Goal: Navigation & Orientation: Find specific page/section

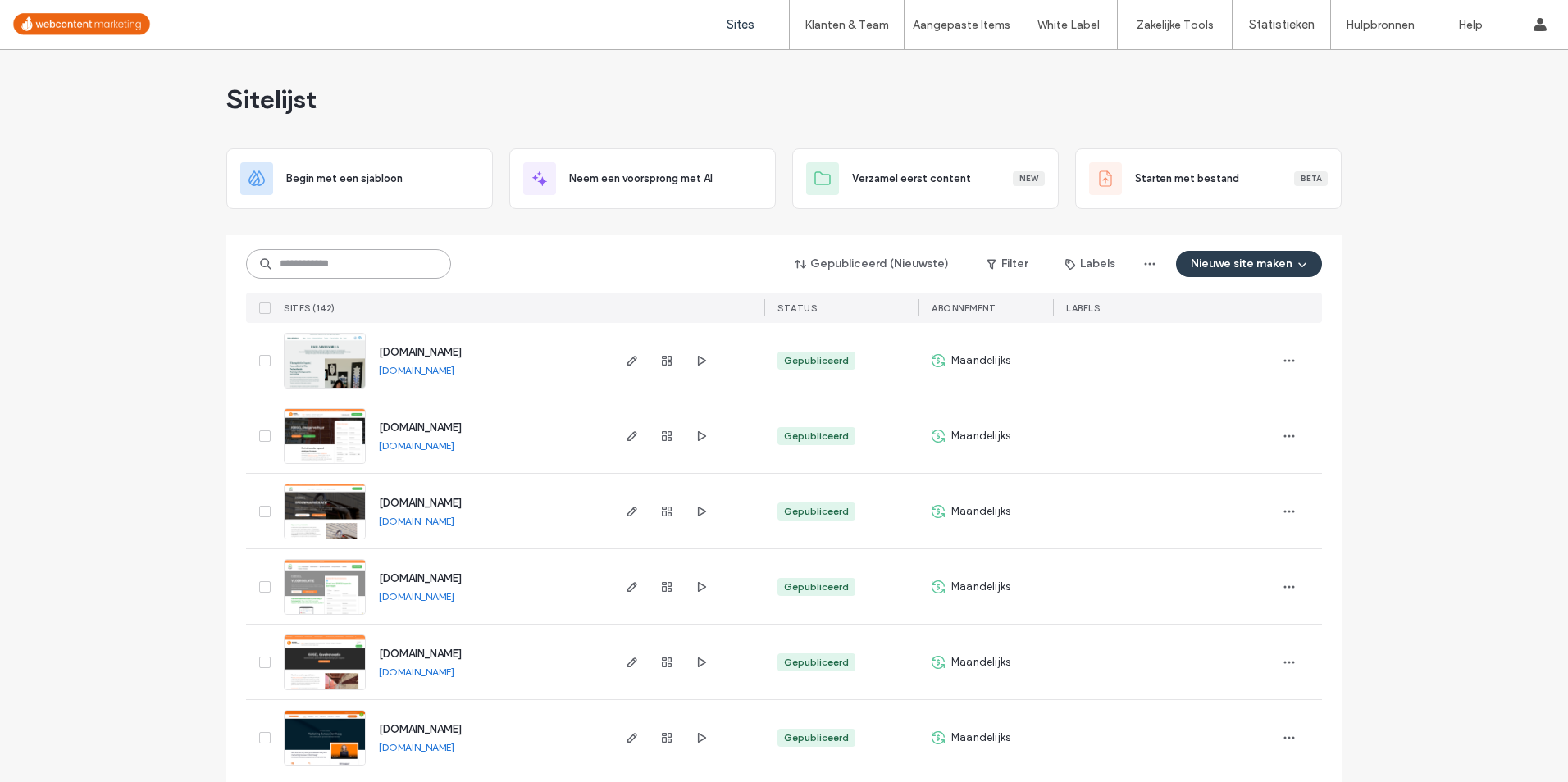
click at [369, 259] on input at bounding box center [348, 265] width 205 height 30
click at [357, 259] on input at bounding box center [348, 265] width 205 height 30
drag, startPoint x: 385, startPoint y: 260, endPoint x: 350, endPoint y: 267, distance: 35.7
click at [370, 266] on input at bounding box center [348, 265] width 205 height 30
click at [350, 267] on input at bounding box center [348, 265] width 205 height 30
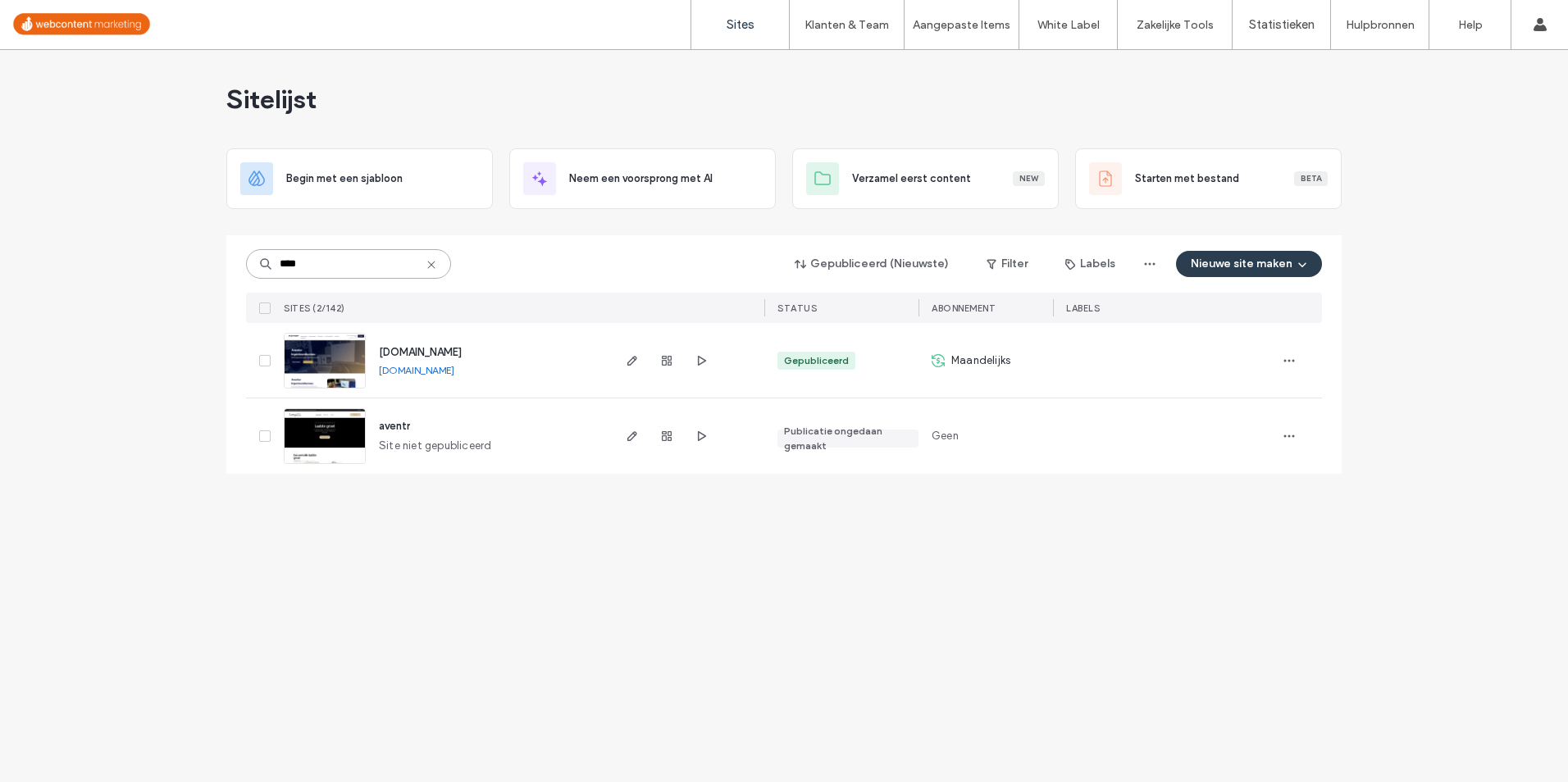
type input "****"
click at [678, 364] on div at bounding box center [666, 360] width 89 height 75
click at [675, 364] on div at bounding box center [666, 360] width 89 height 75
click at [653, 361] on div at bounding box center [666, 360] width 89 height 75
click at [663, 360] on use "button" at bounding box center [667, 361] width 10 height 10
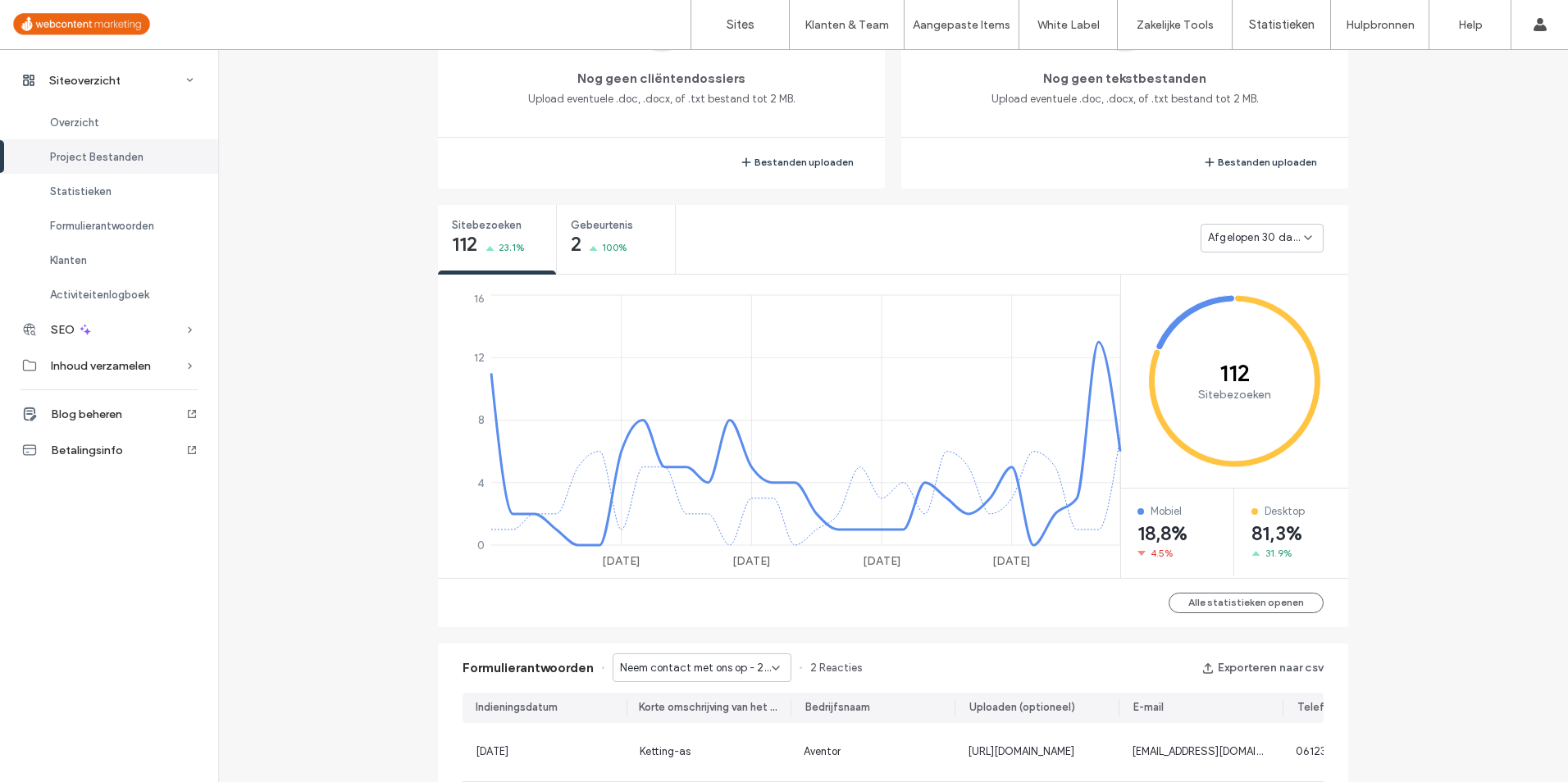
scroll to position [492, 0]
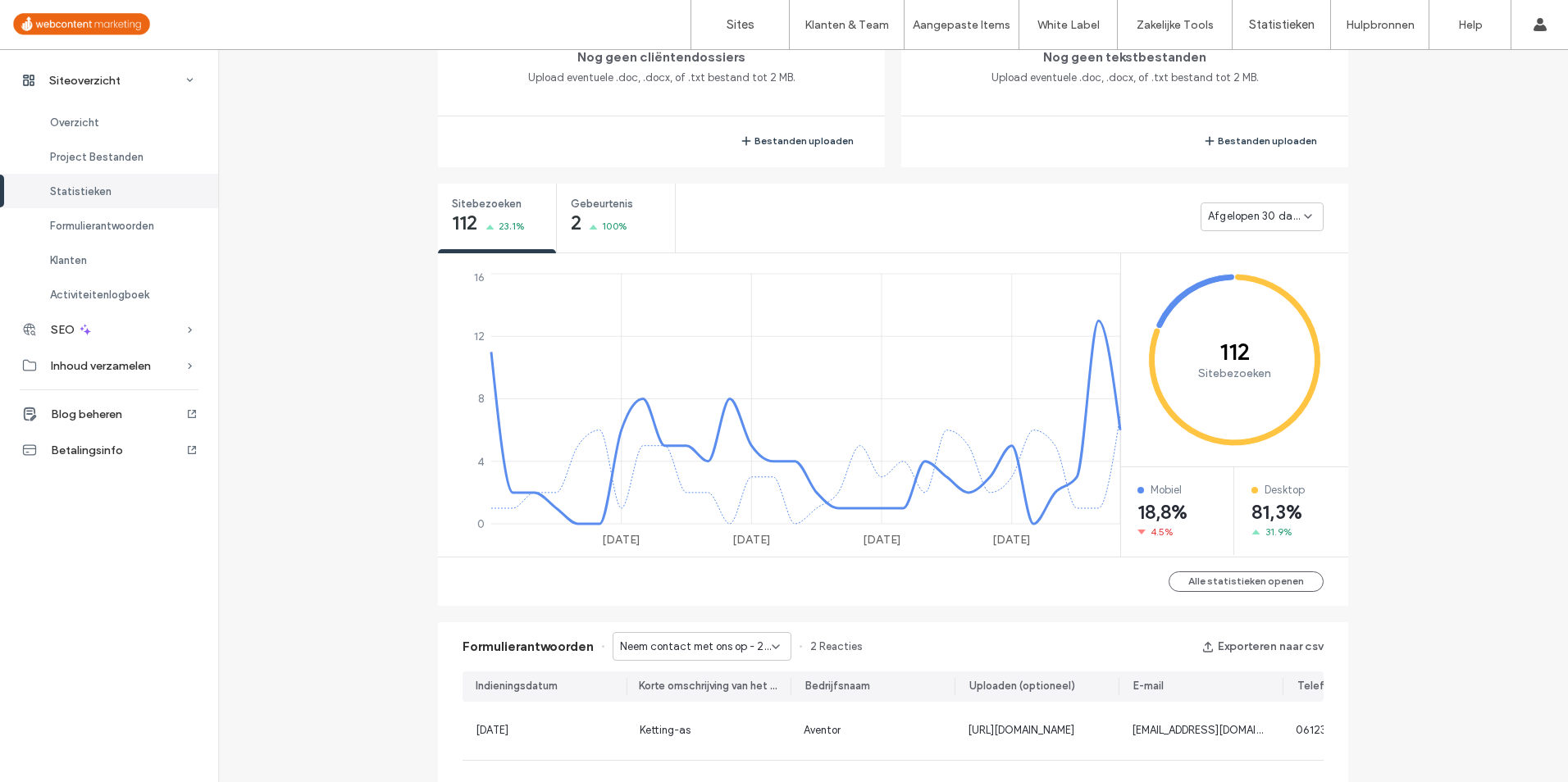
scroll to position [574, 0]
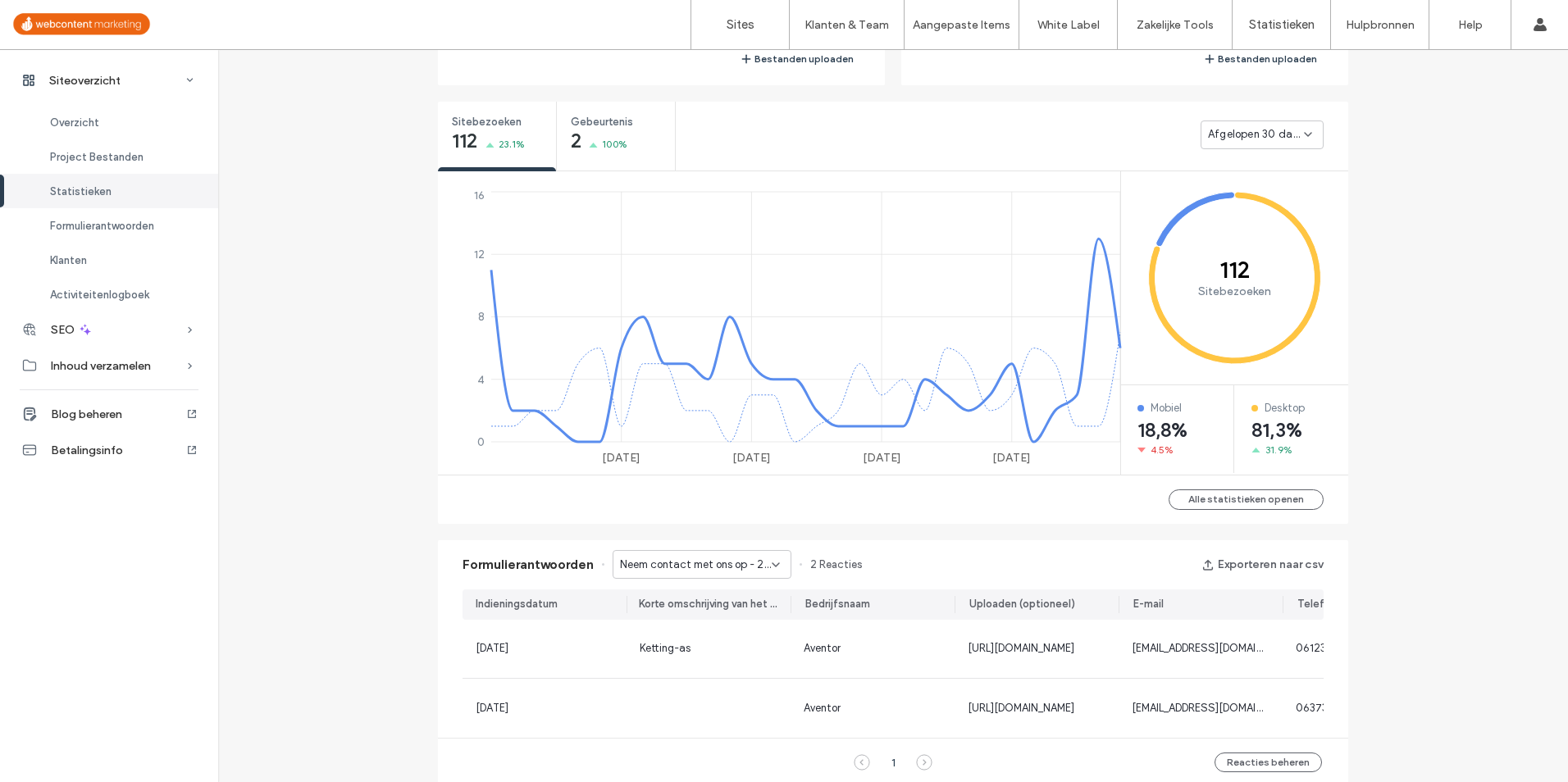
click at [708, 569] on span "Neem contact met ons op - 2D Tekenservice pagina" at bounding box center [696, 564] width 152 height 16
click at [698, 619] on span "Neem contact met ons op - Contact pagina" at bounding box center [694, 622] width 158 height 16
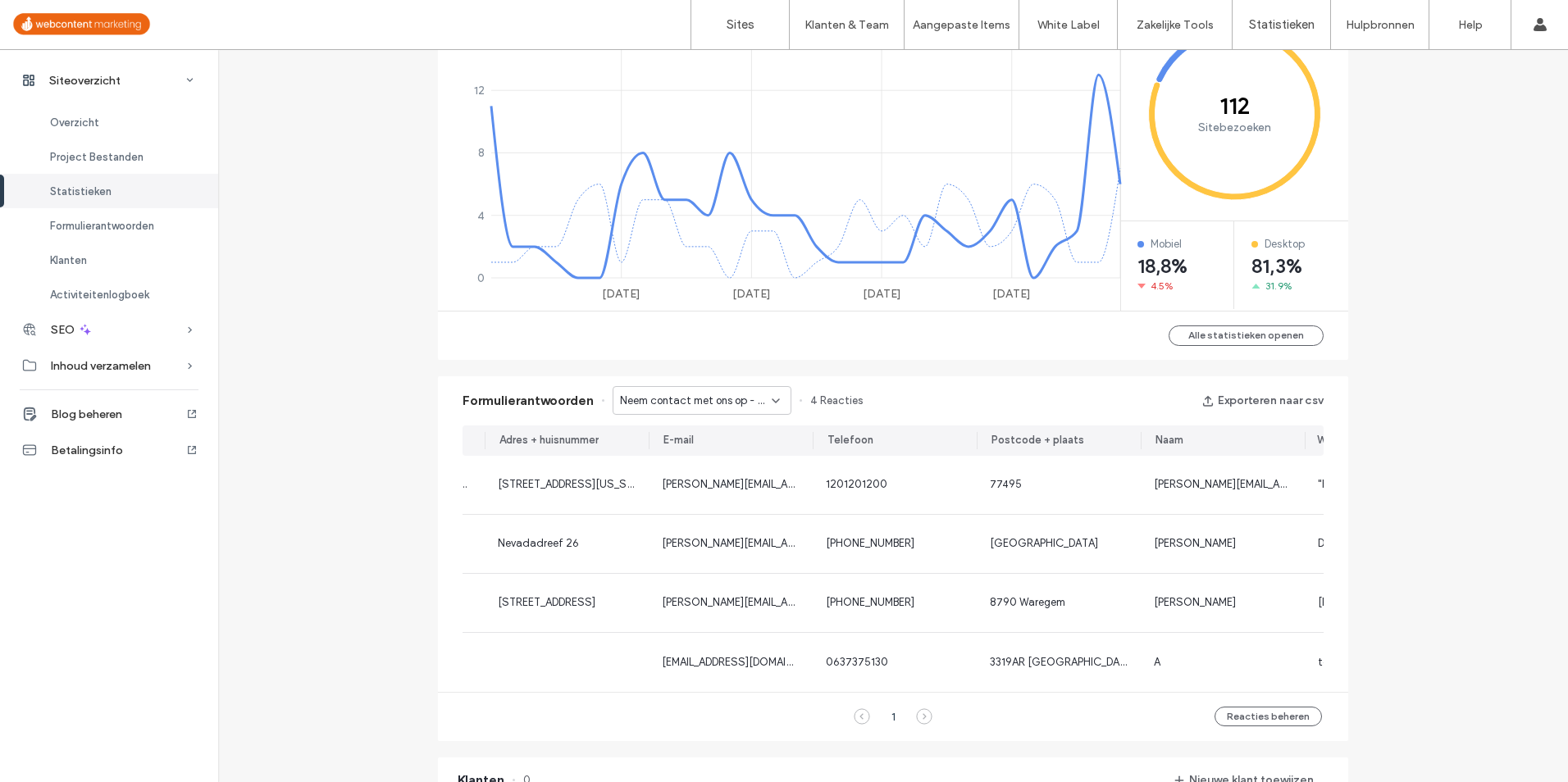
scroll to position [0, 0]
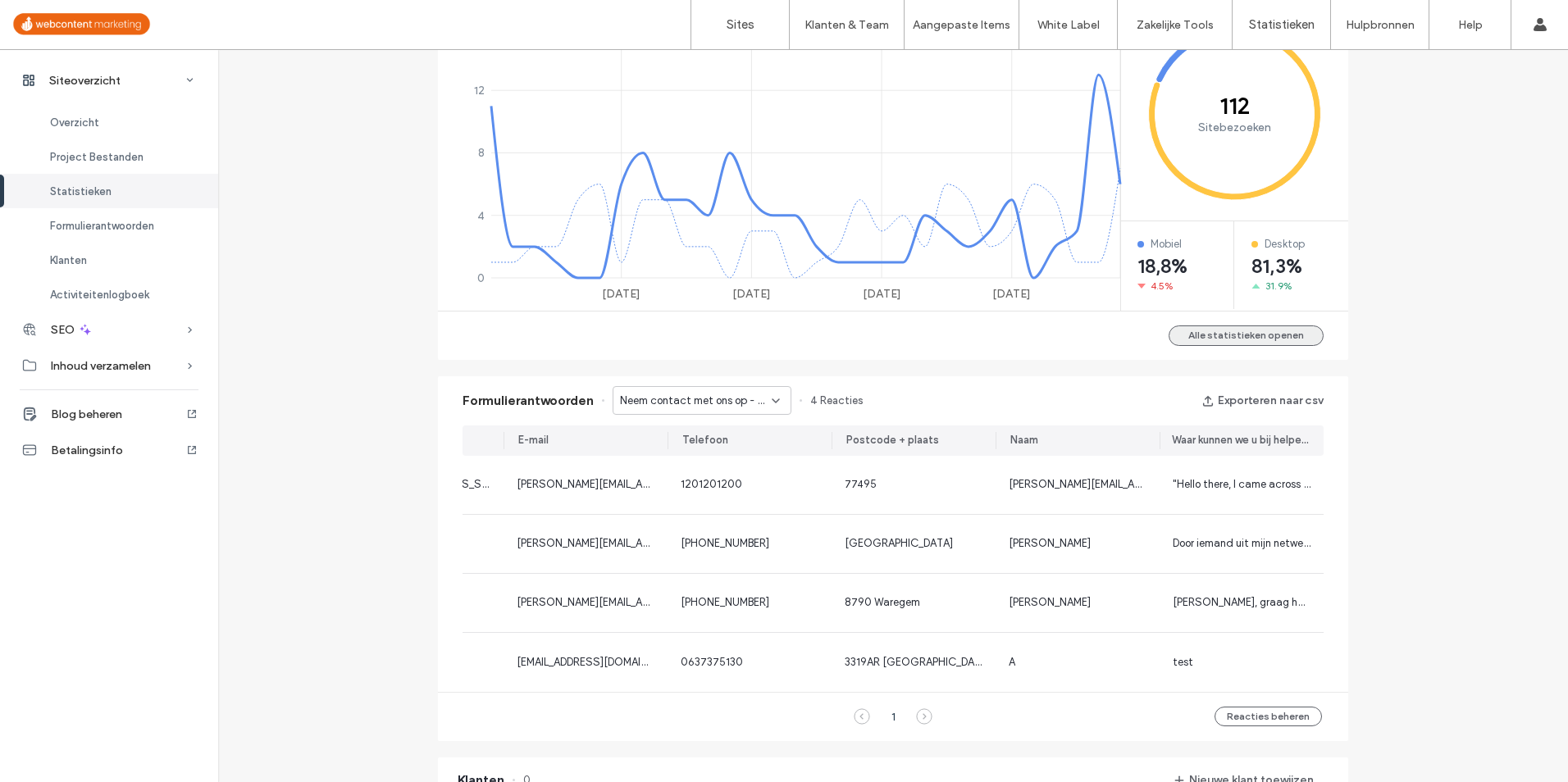
click at [1275, 345] on button "Alle statistieken openen" at bounding box center [1245, 336] width 155 height 21
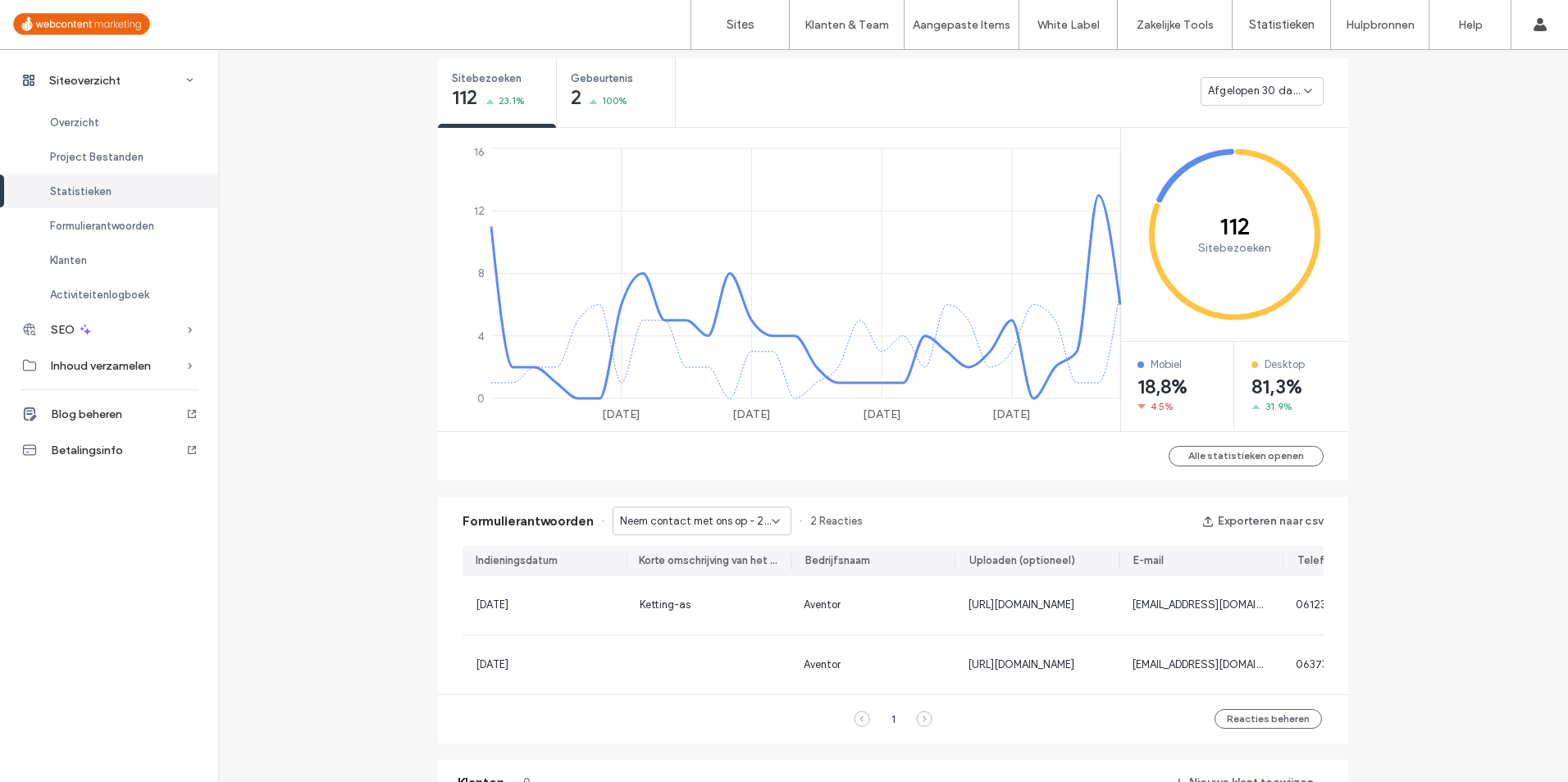
click at [1456, 267] on div "Siteoverzicht www.aventor.nl Site-ID: 2314a483 https://www.aventor.nl Gepublice…" at bounding box center [892, 508] width 1349 height 2151
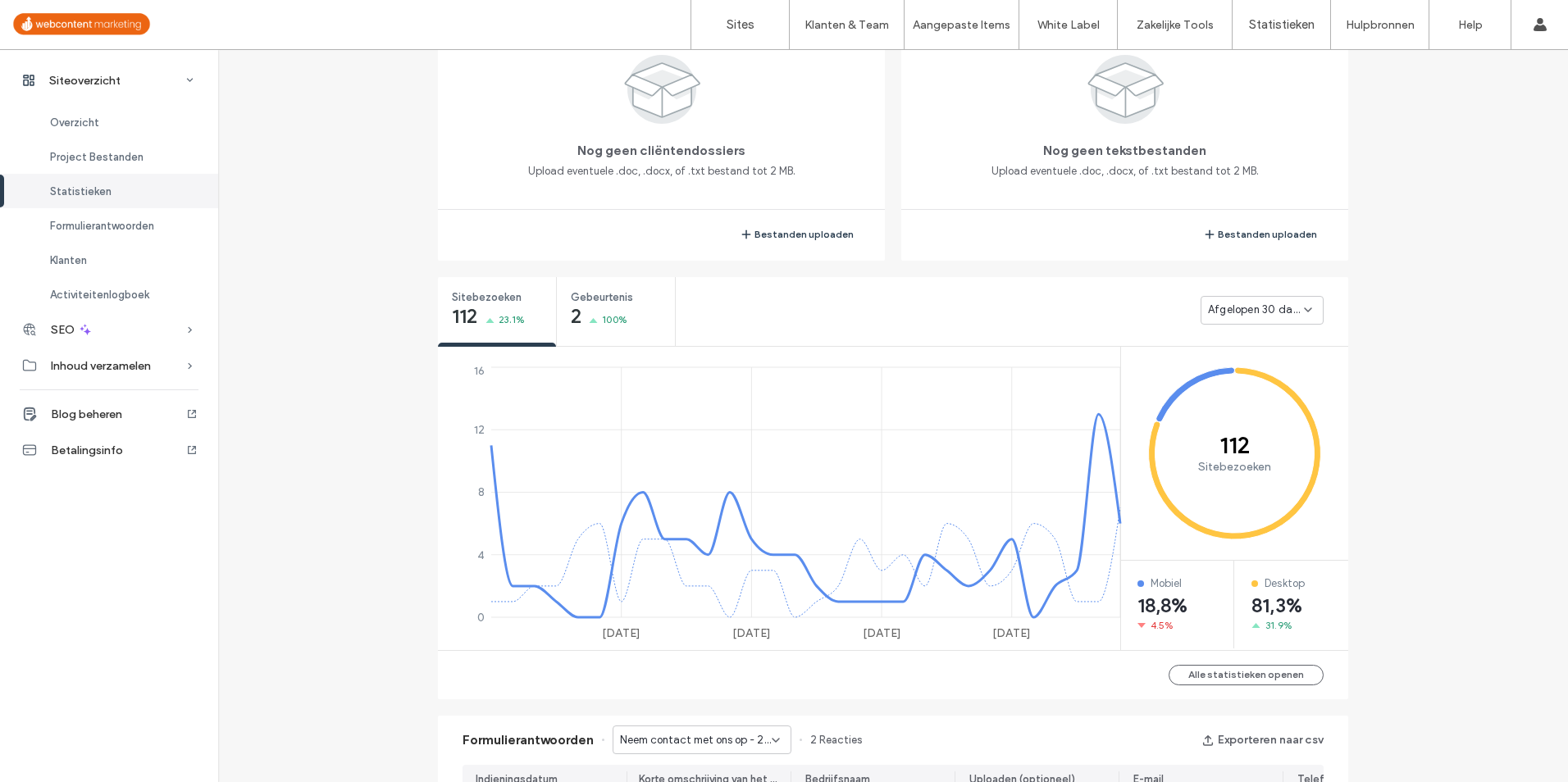
scroll to position [290, 0]
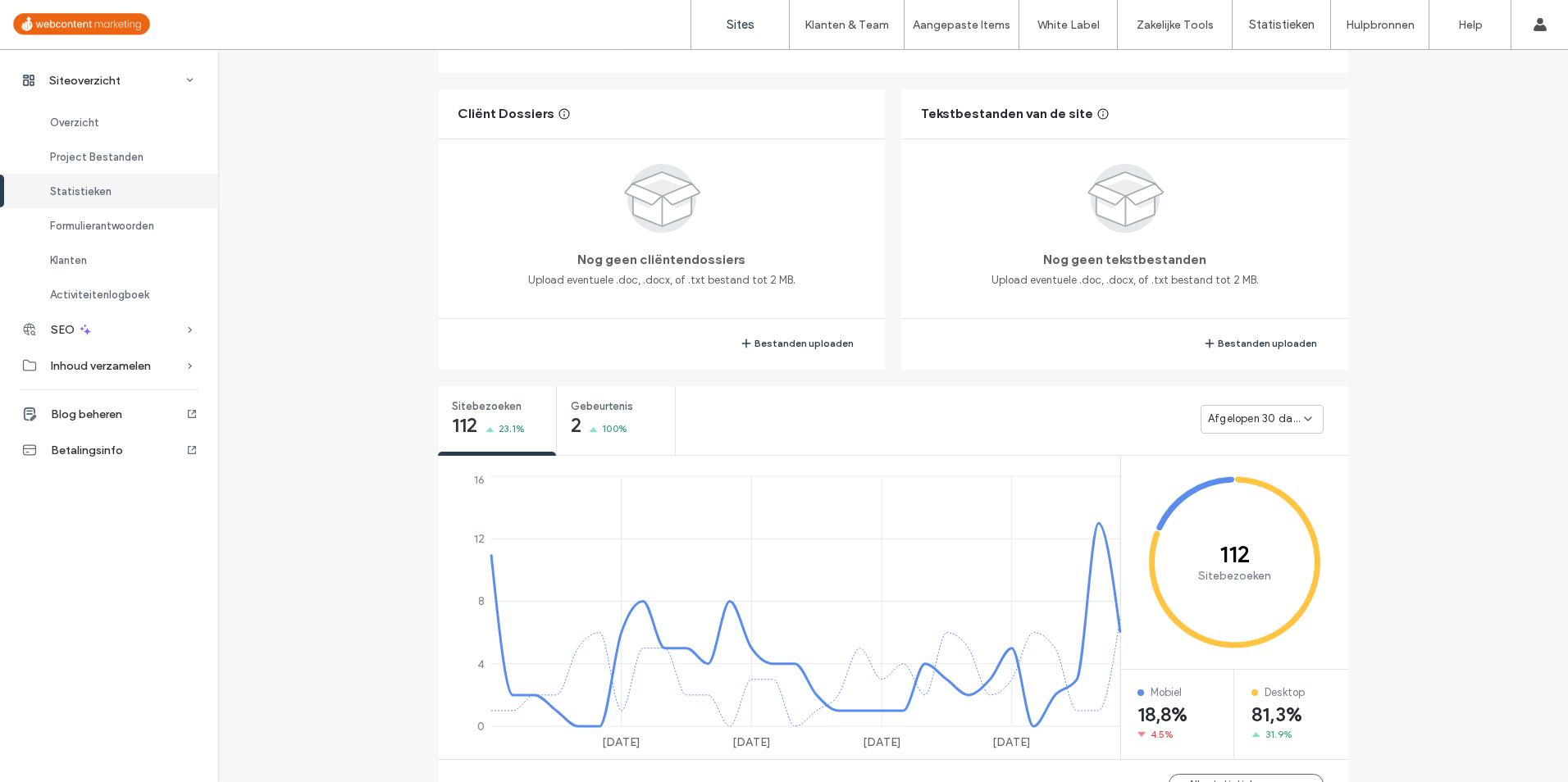
click at [753, 22] on label "Sites" at bounding box center [740, 24] width 28 height 15
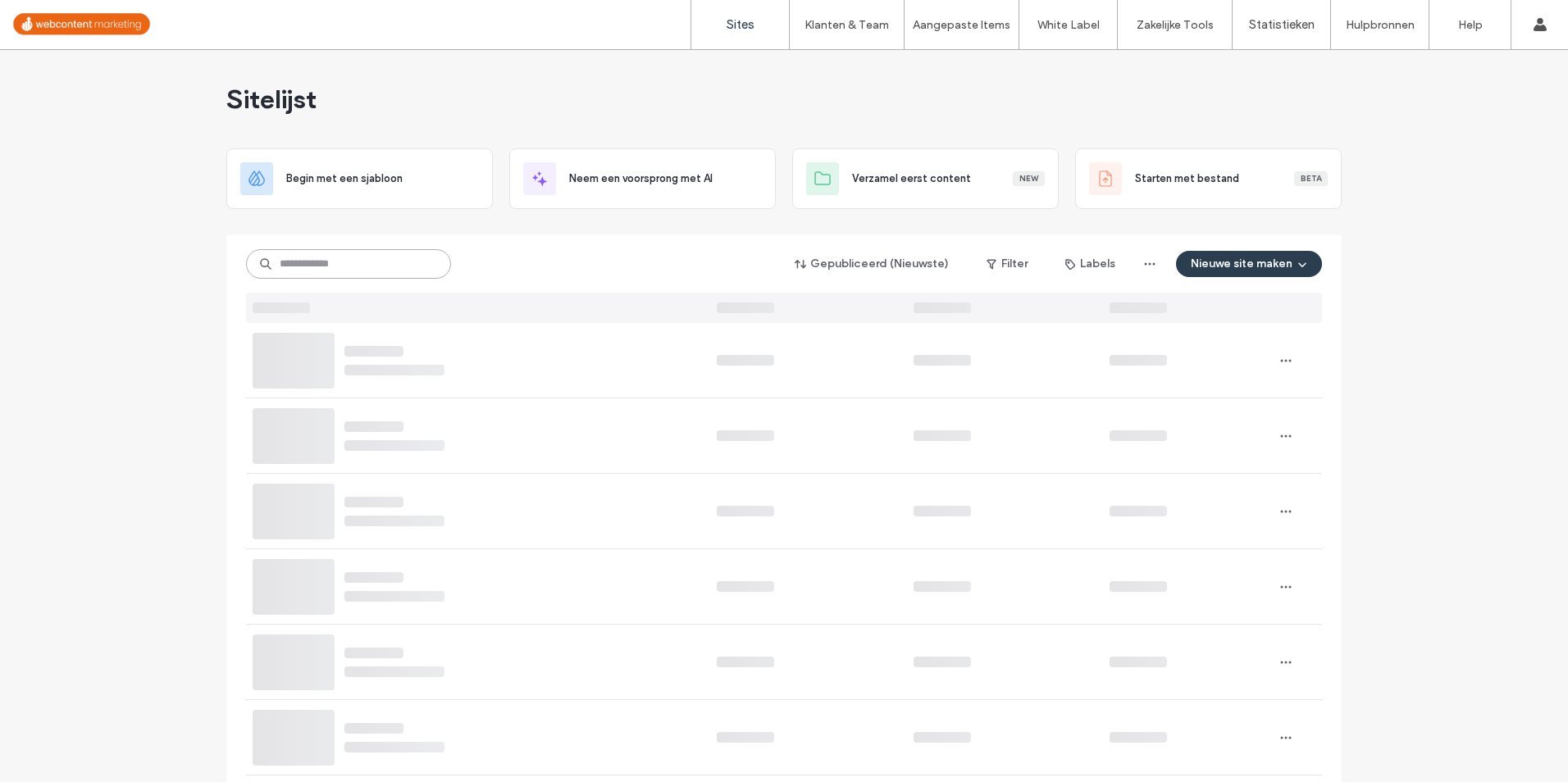
click at [393, 276] on input at bounding box center [348, 265] width 205 height 30
click at [392, 275] on input at bounding box center [348, 265] width 205 height 30
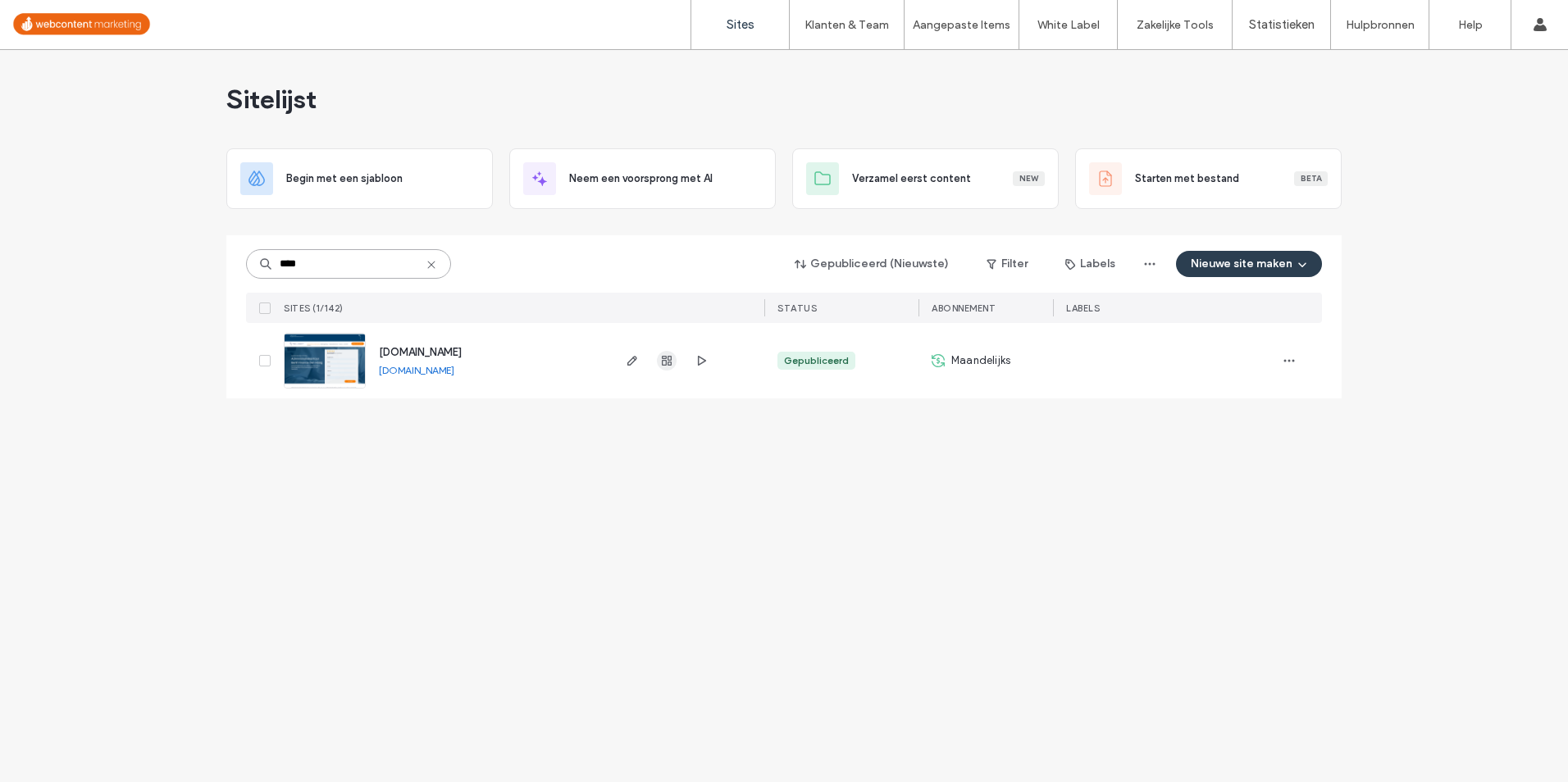
type input "****"
click at [667, 363] on use "button" at bounding box center [667, 361] width 10 height 10
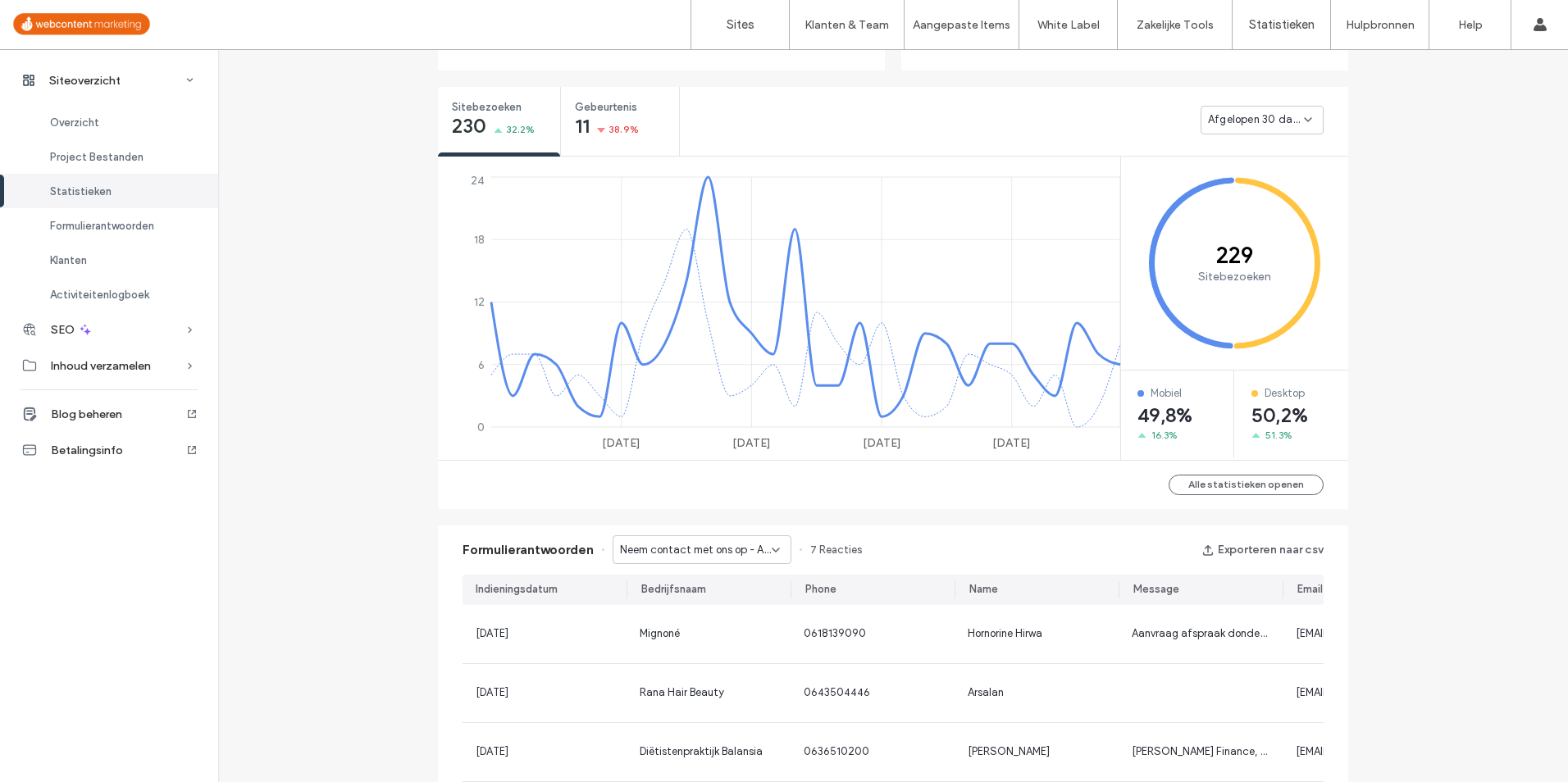
scroll to position [738, 0]
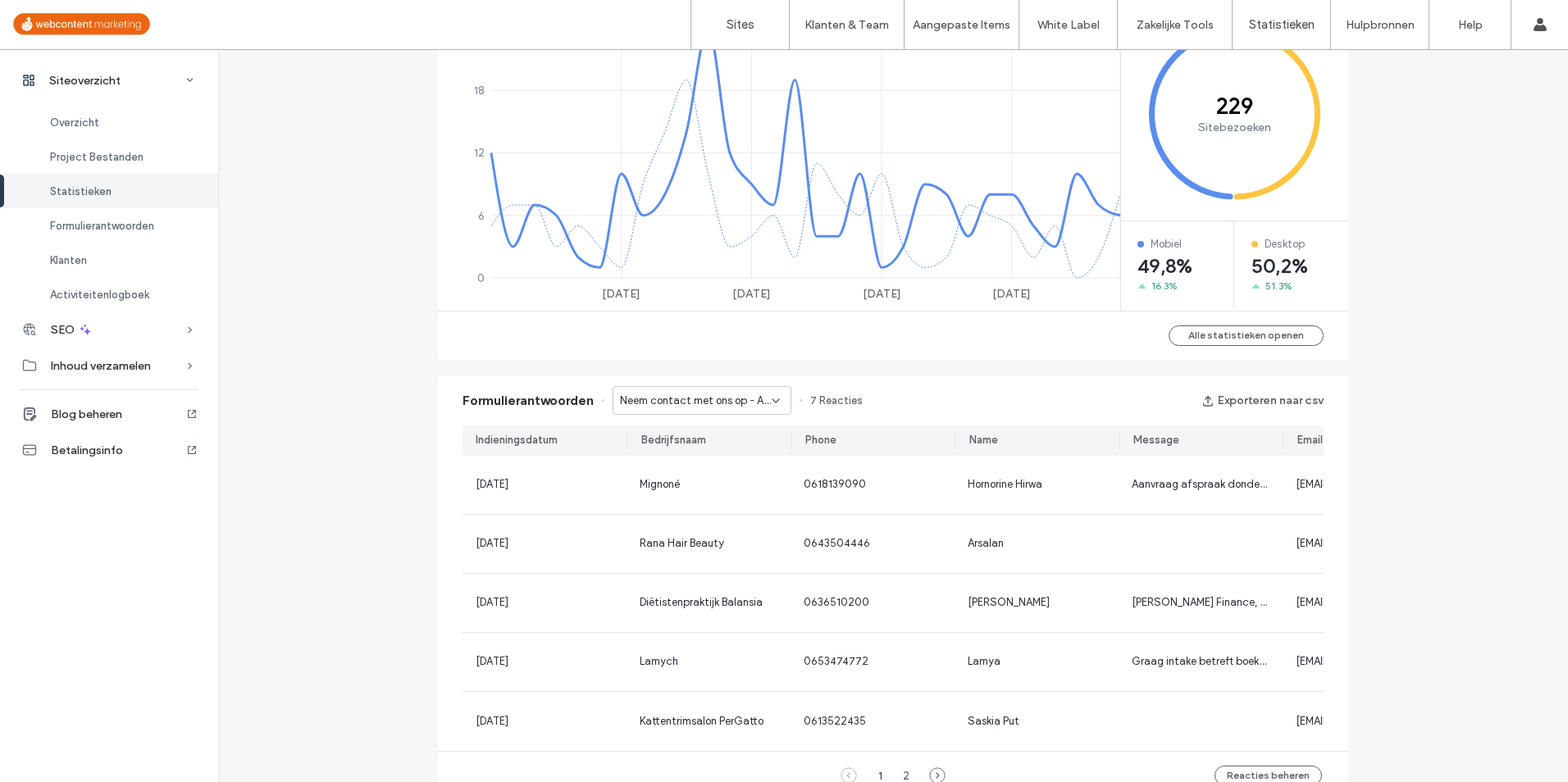
click at [740, 410] on div "Neem contact met ons op - Administratie & Boekhouding pagina" at bounding box center [701, 400] width 179 height 29
click at [723, 450] on span "Neem contact met ons op - Administratie & Boekhouding pagina" at bounding box center [694, 458] width 158 height 16
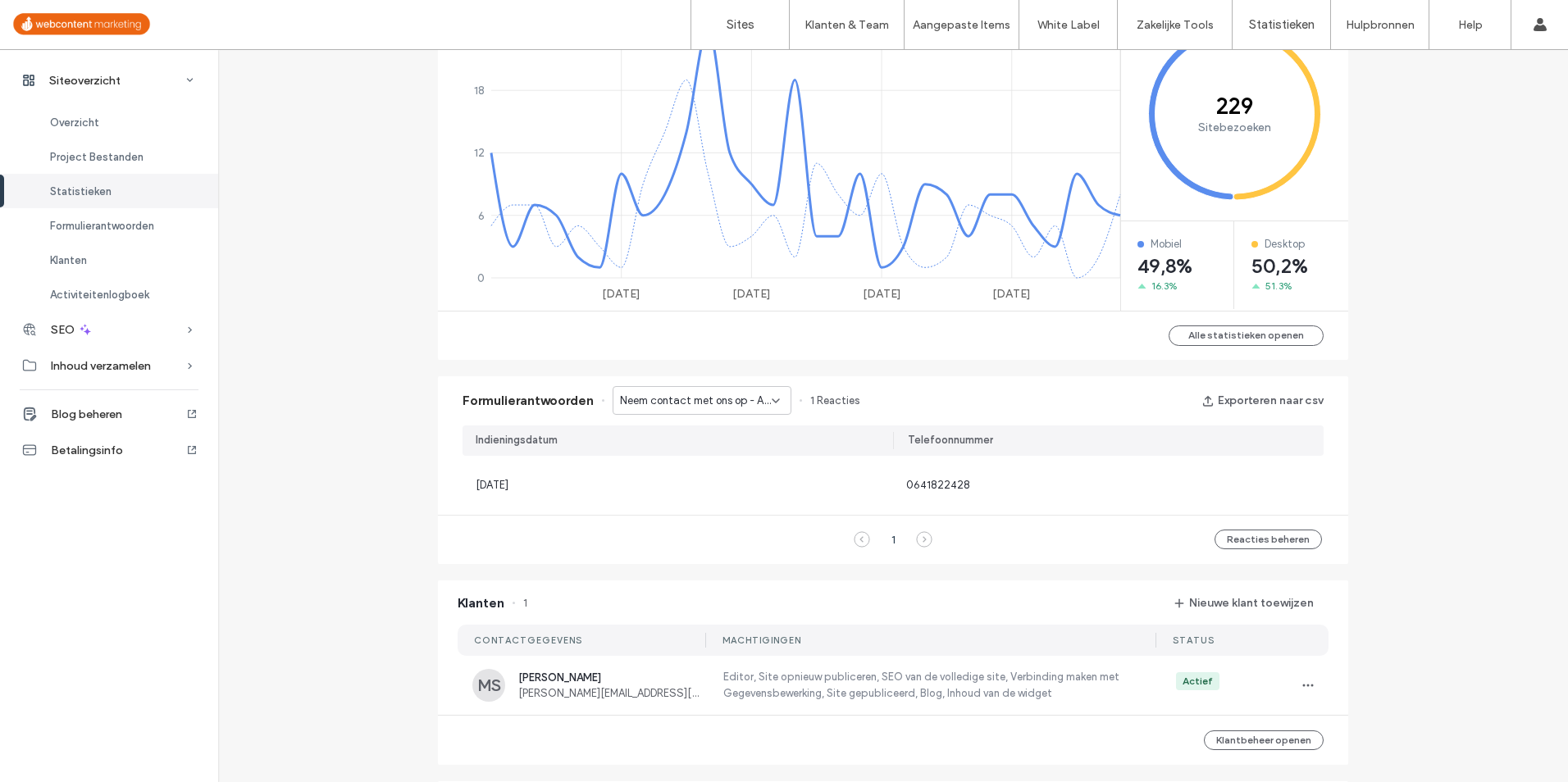
click at [717, 411] on div "Neem contact met ons op - Administratie & Boekhouding pagina" at bounding box center [701, 400] width 179 height 29
click at [700, 487] on span "Neem contact met ons op - Contact pagina" at bounding box center [694, 486] width 158 height 16
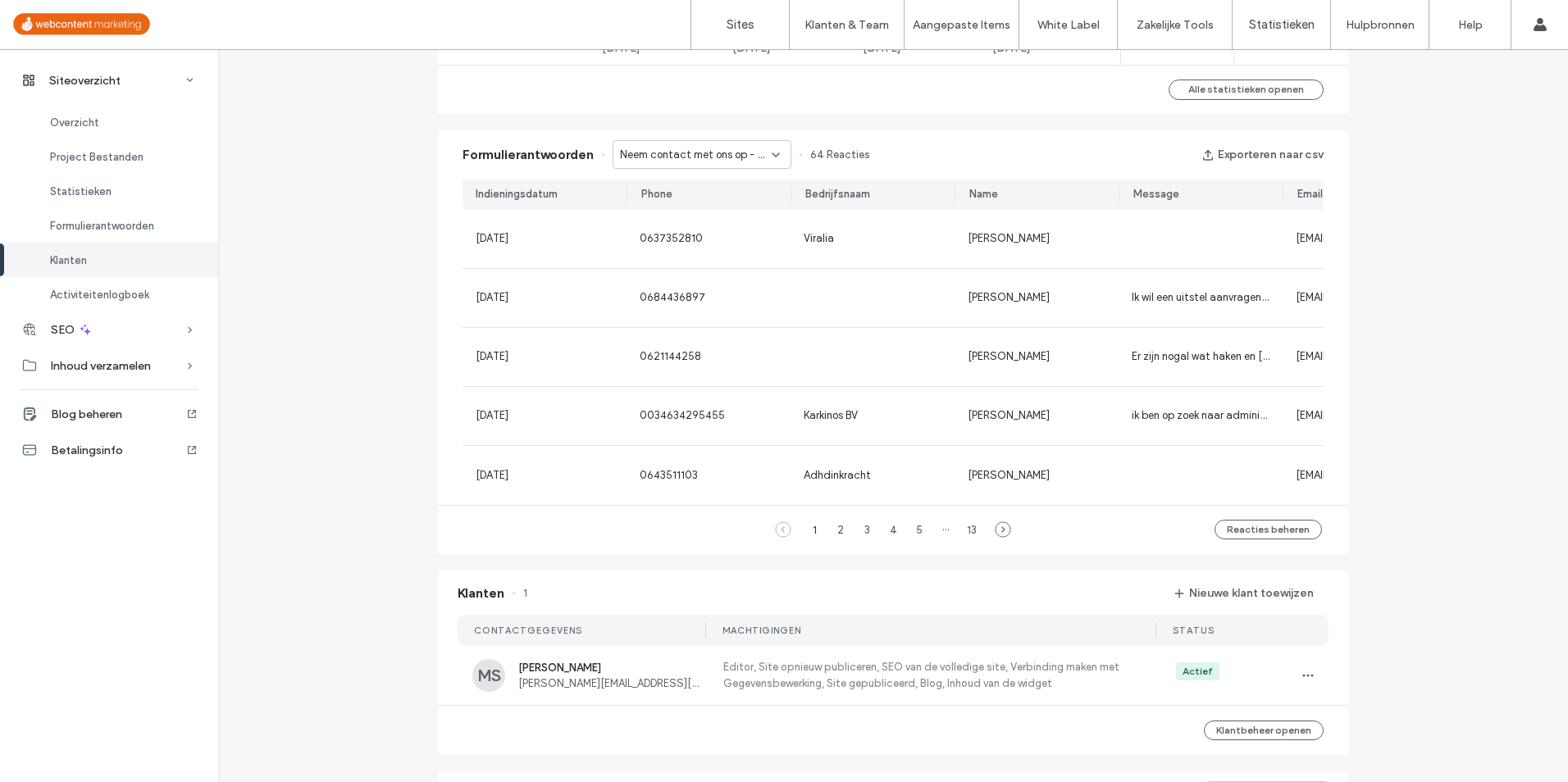
click at [726, 154] on span "Neem contact met ons op - Contact pagina" at bounding box center [696, 155] width 152 height 16
click at [718, 211] on span "Neem contact met ons op - Administratie & Boekhouding pagina" at bounding box center [694, 212] width 158 height 16
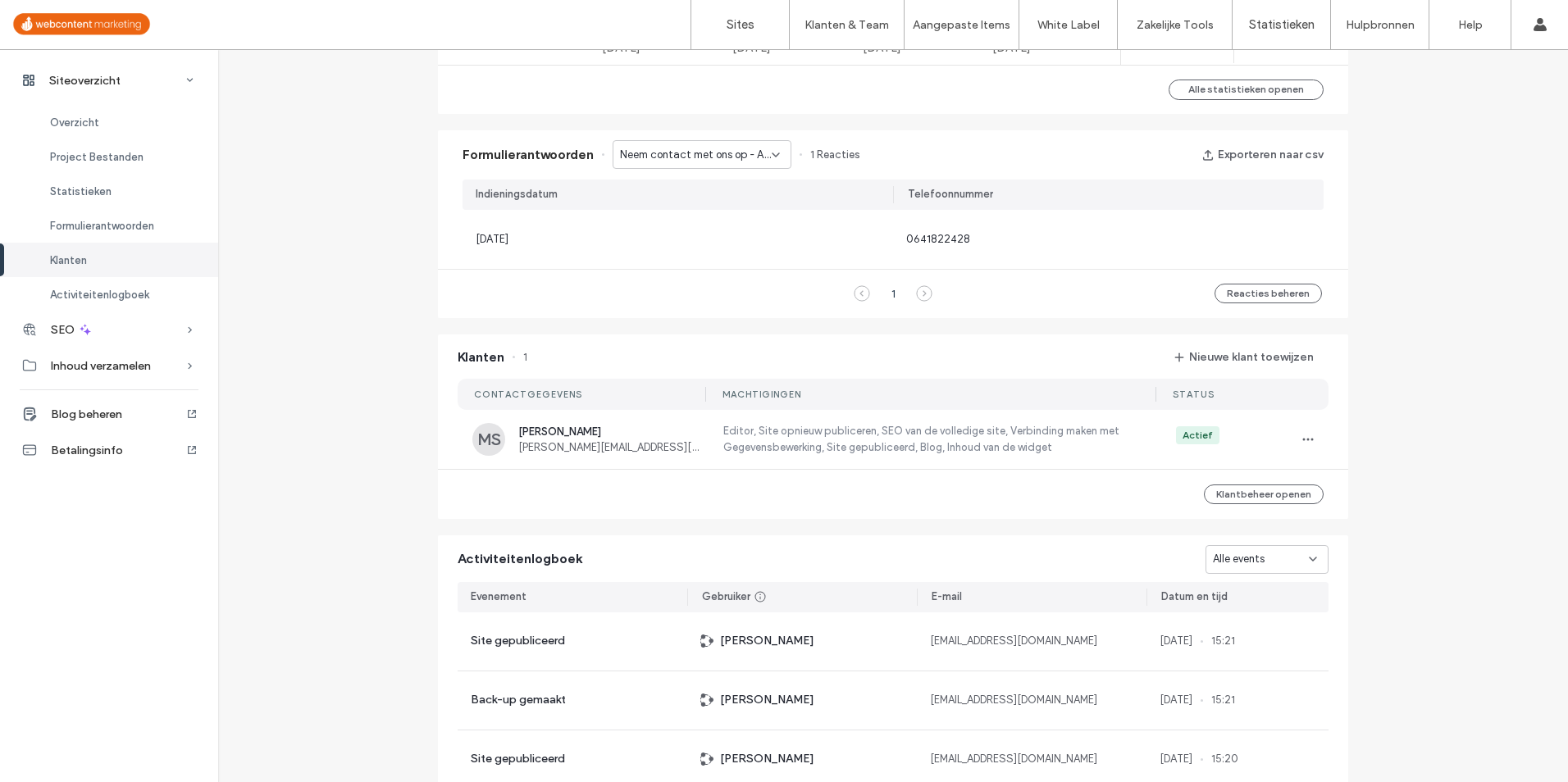
click at [715, 163] on div "Neem contact met ons op - Administratie & Boekhouding pagina" at bounding box center [701, 154] width 179 height 29
click at [707, 244] on span "Neem contact met ons op - Contact pagina" at bounding box center [694, 241] width 158 height 16
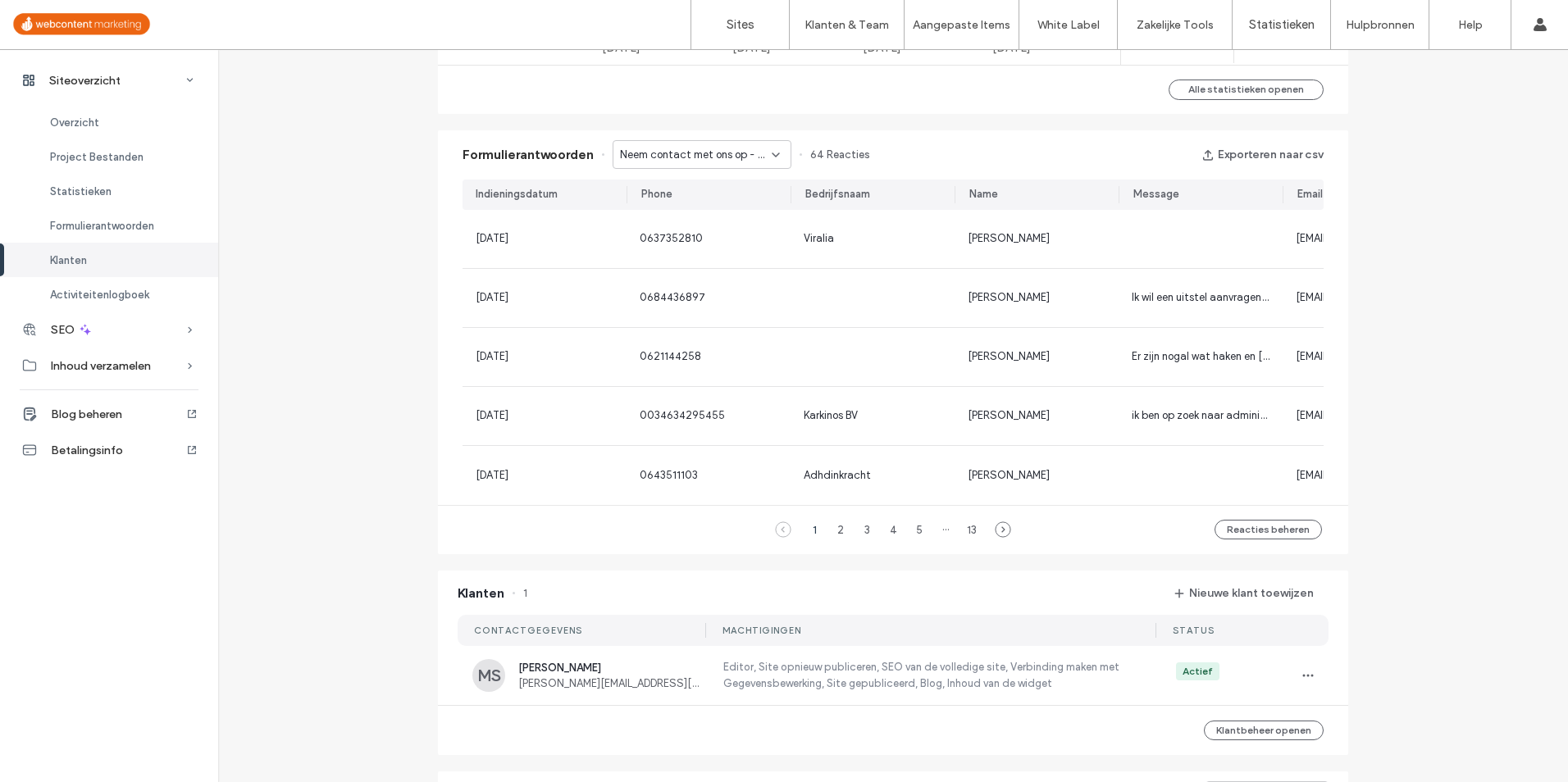
scroll to position [0, 123]
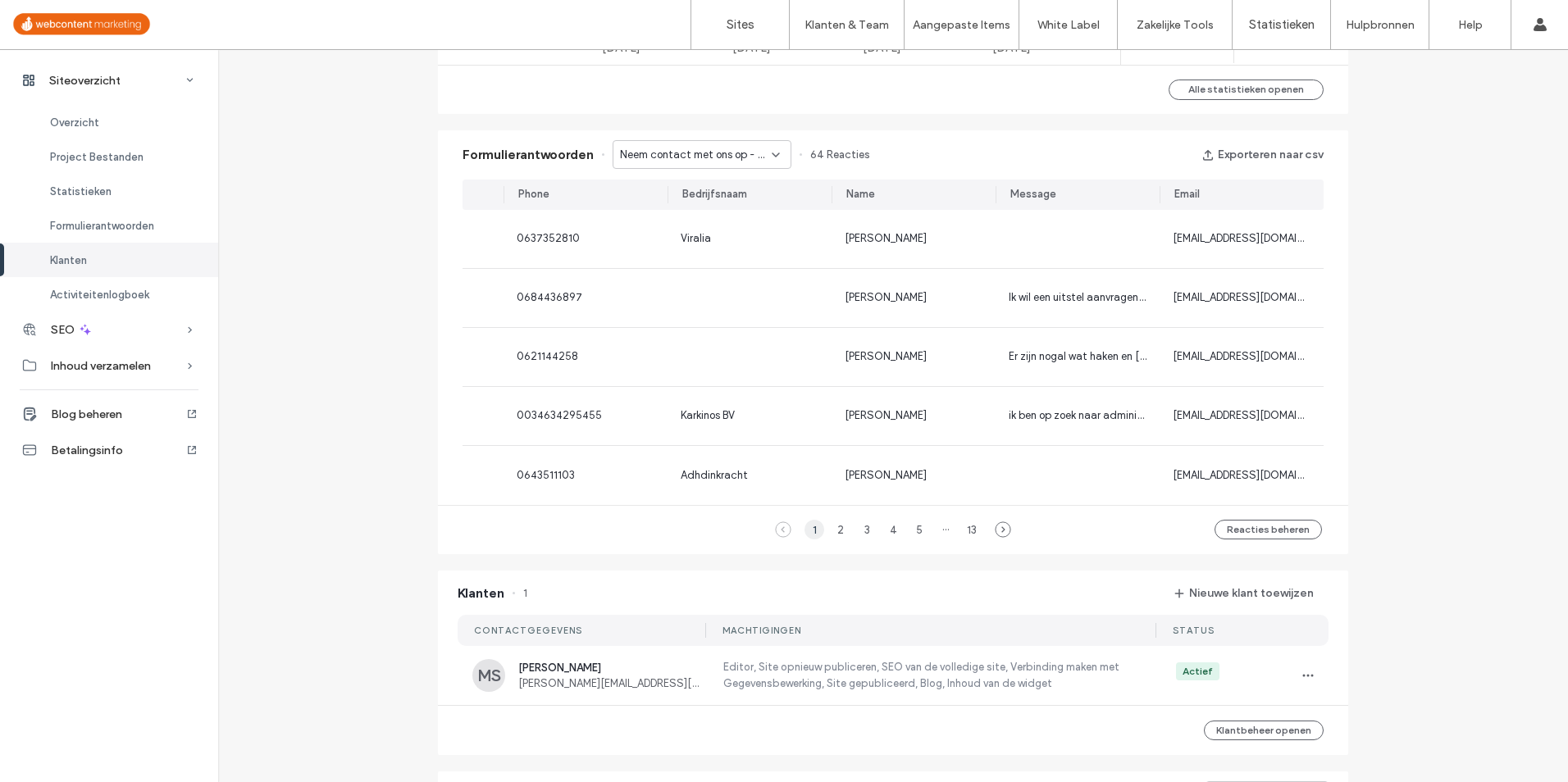
click at [813, 539] on div "1" at bounding box center [814, 529] width 20 height 20
click at [725, 151] on span "Neem contact met ons op - Contact pagina" at bounding box center [696, 155] width 152 height 16
click at [719, 186] on span "Neem contact met ons op - Administratie & Boekhouding pagina" at bounding box center [694, 184] width 158 height 16
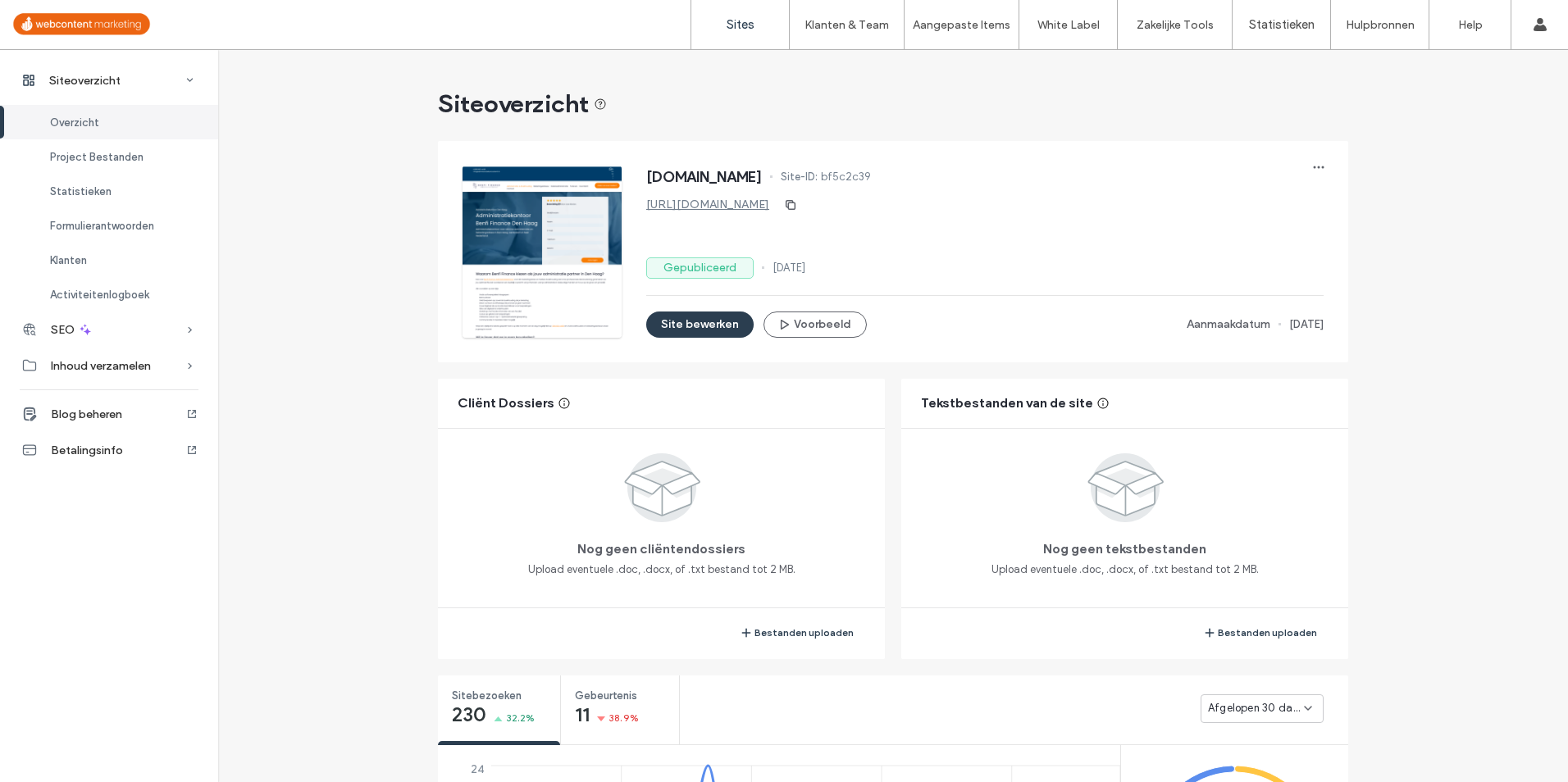
click at [753, 31] on label "Sites" at bounding box center [740, 24] width 28 height 15
